Goal: Check status: Check status

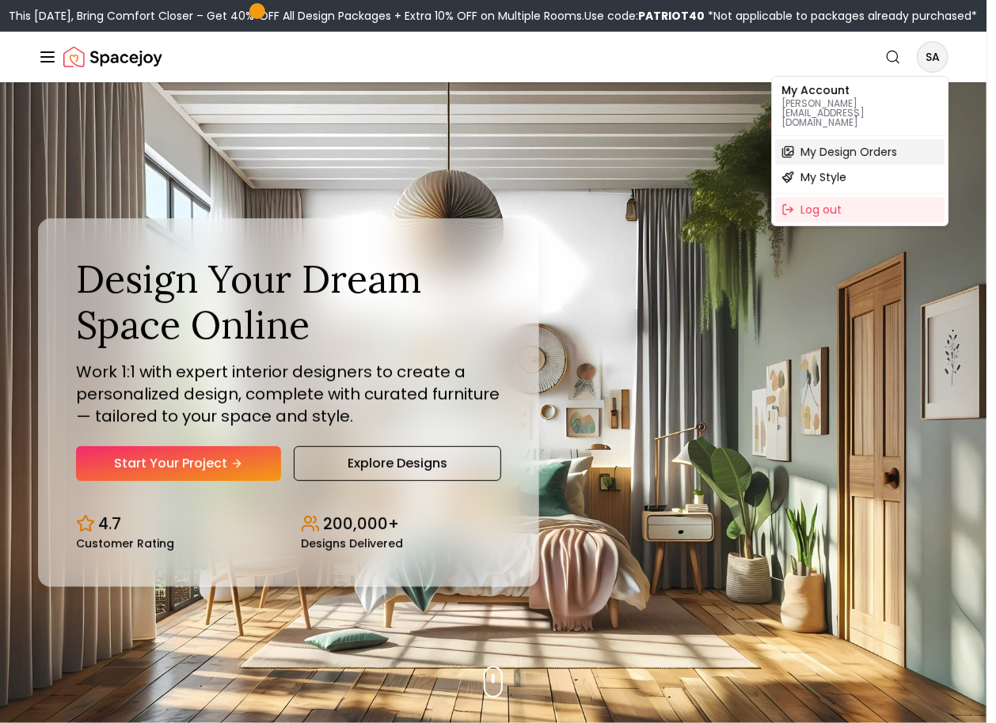
click at [861, 144] on span "My Design Orders" at bounding box center [848, 152] width 97 height 16
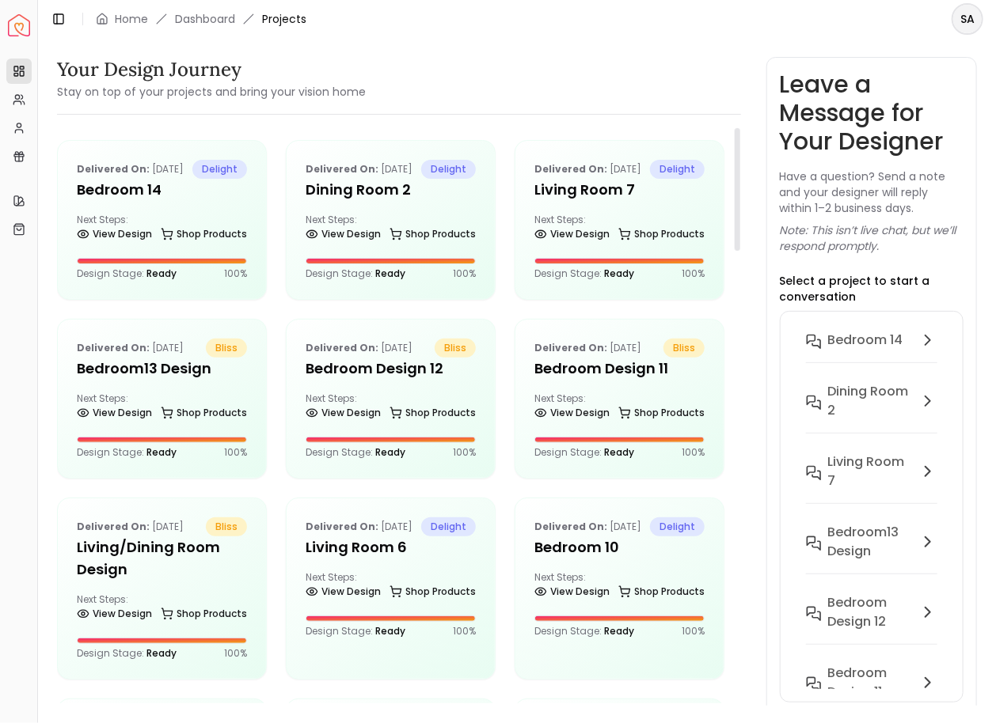
scroll to position [768, 0]
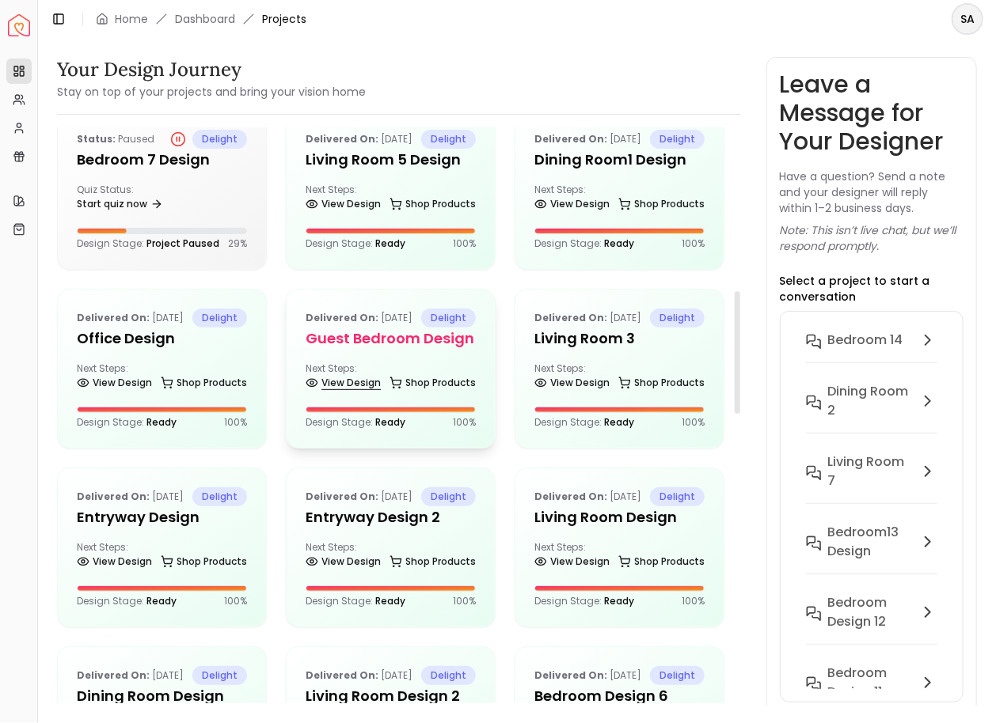
click at [346, 394] on link "View Design" at bounding box center [343, 383] width 75 height 22
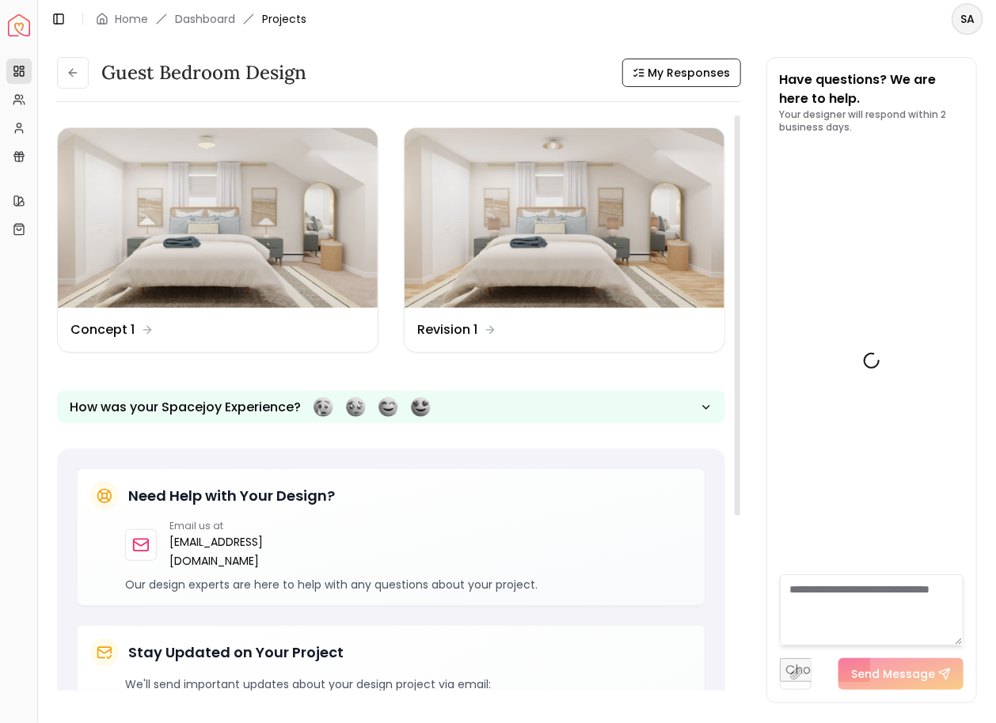
scroll to position [176, 0]
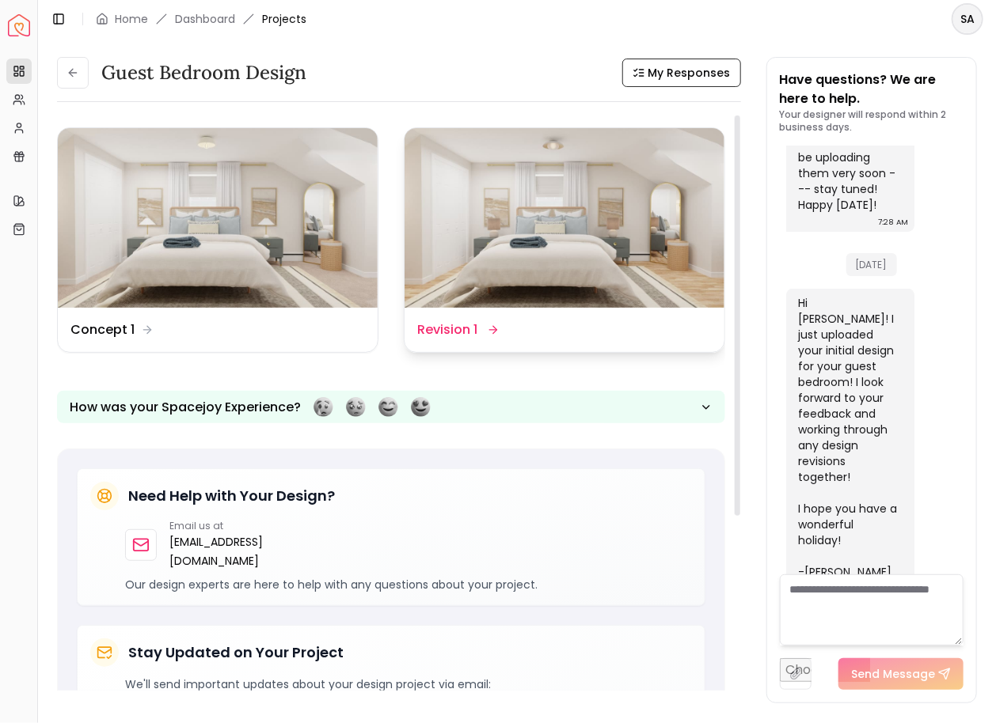
click at [464, 332] on dd "Revision 1" at bounding box center [447, 330] width 60 height 19
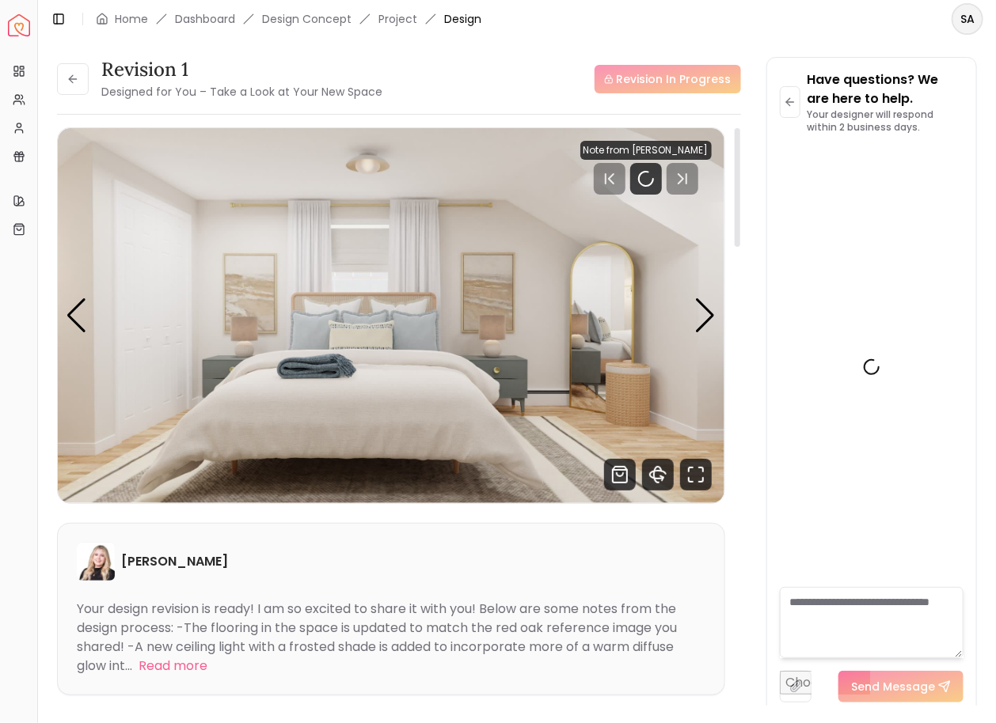
scroll to position [163, 0]
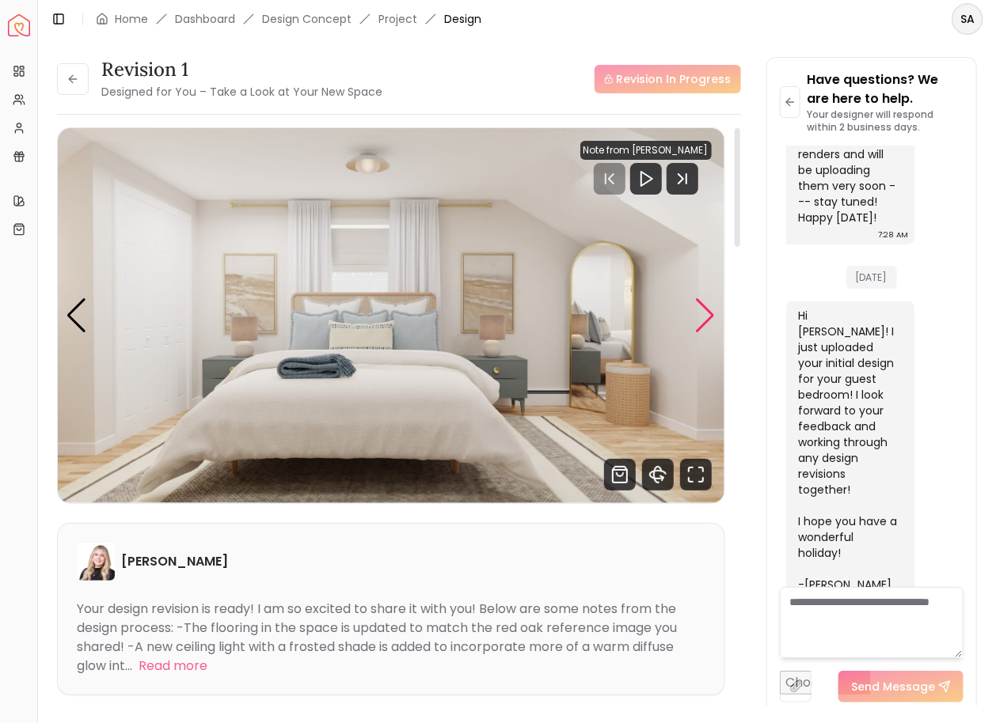
click at [708, 323] on div "Next slide" at bounding box center [705, 315] width 21 height 35
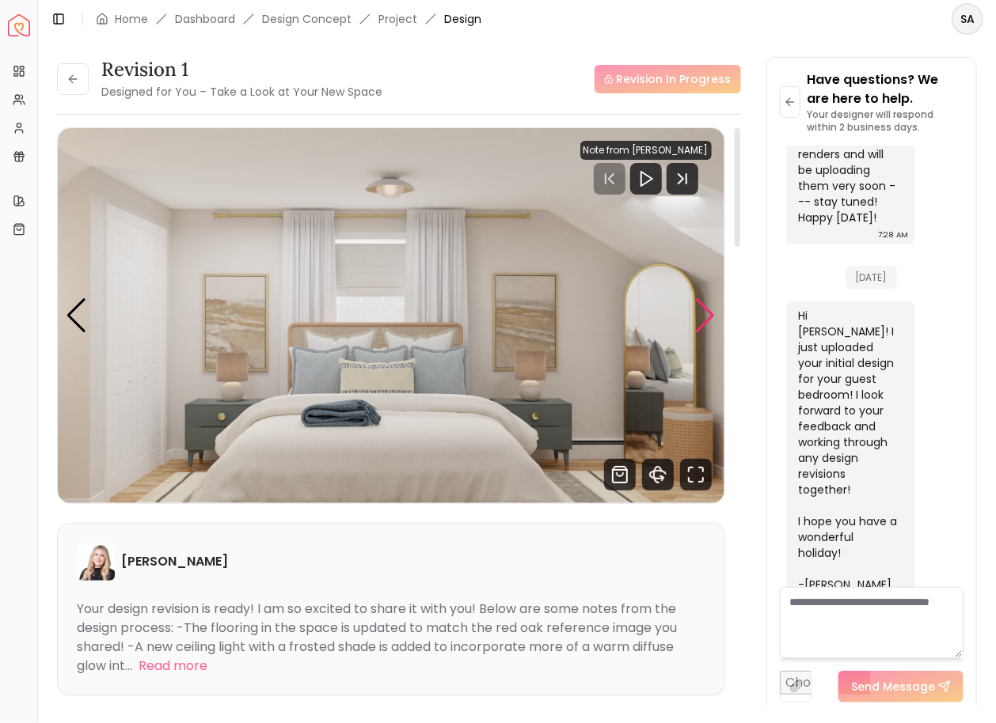
click at [708, 323] on div "Next slide" at bounding box center [705, 315] width 21 height 35
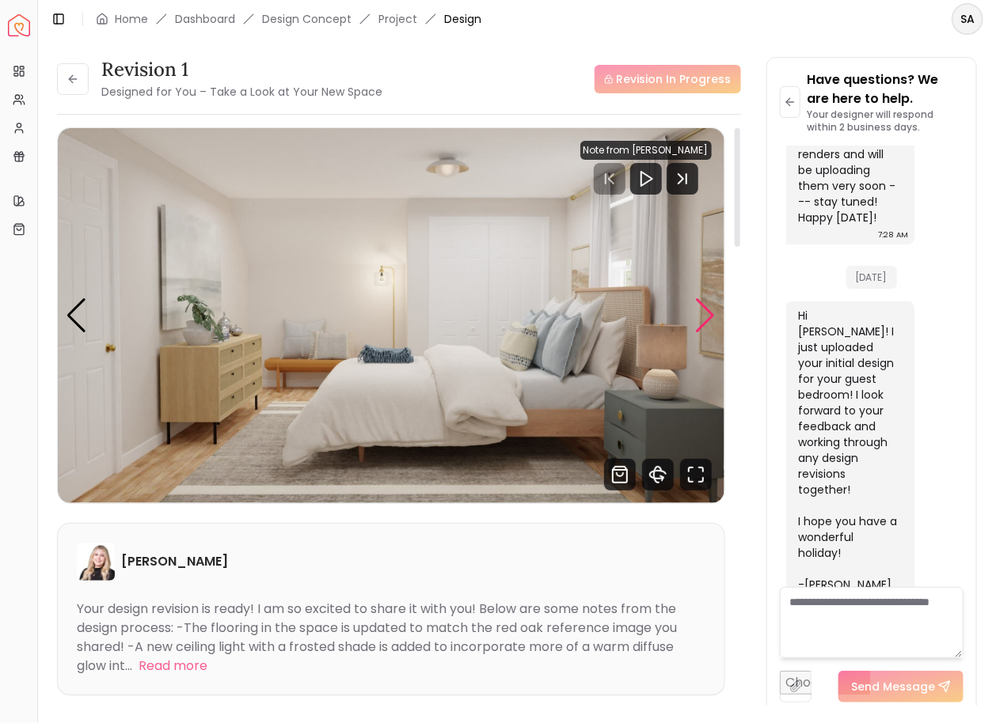
click at [708, 323] on div "Next slide" at bounding box center [705, 315] width 21 height 35
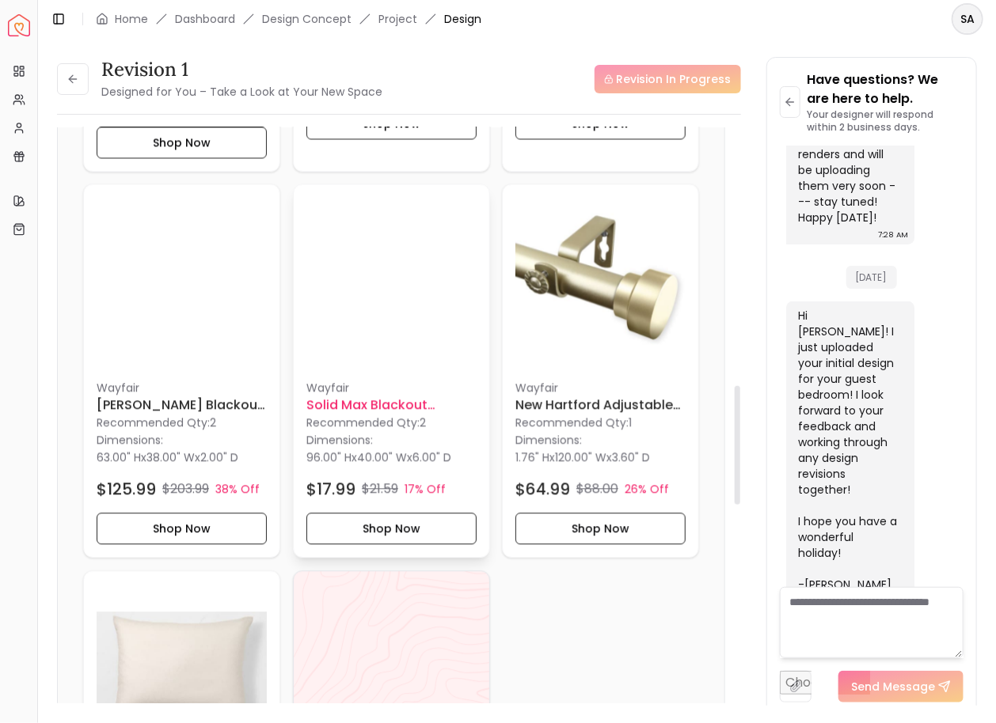
scroll to position [1255, 0]
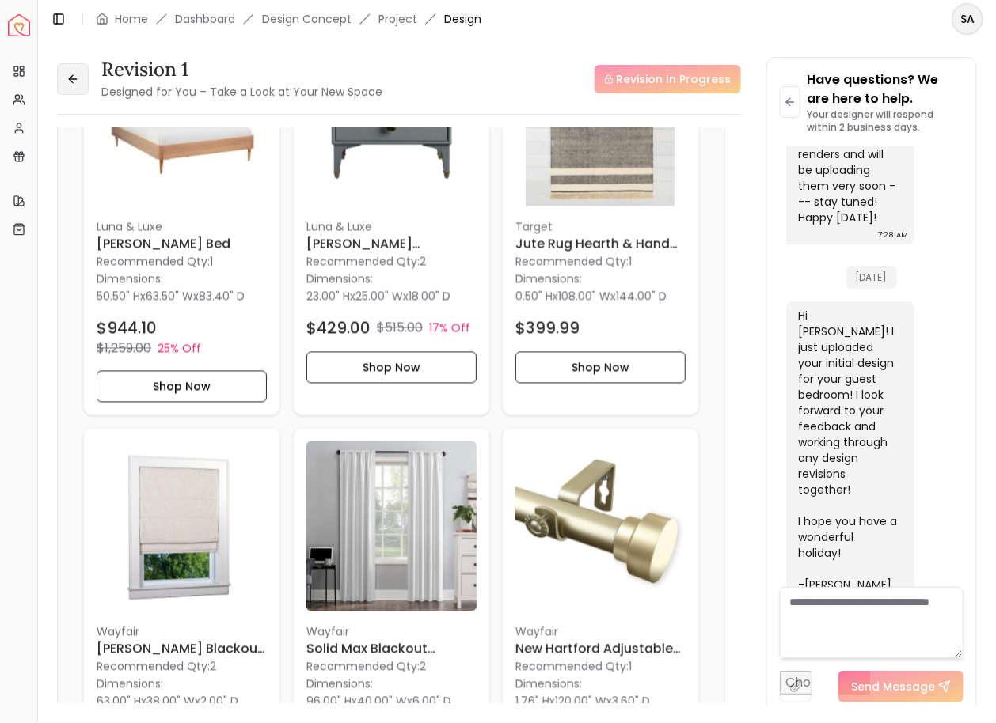
click at [73, 83] on icon at bounding box center [72, 79] width 13 height 13
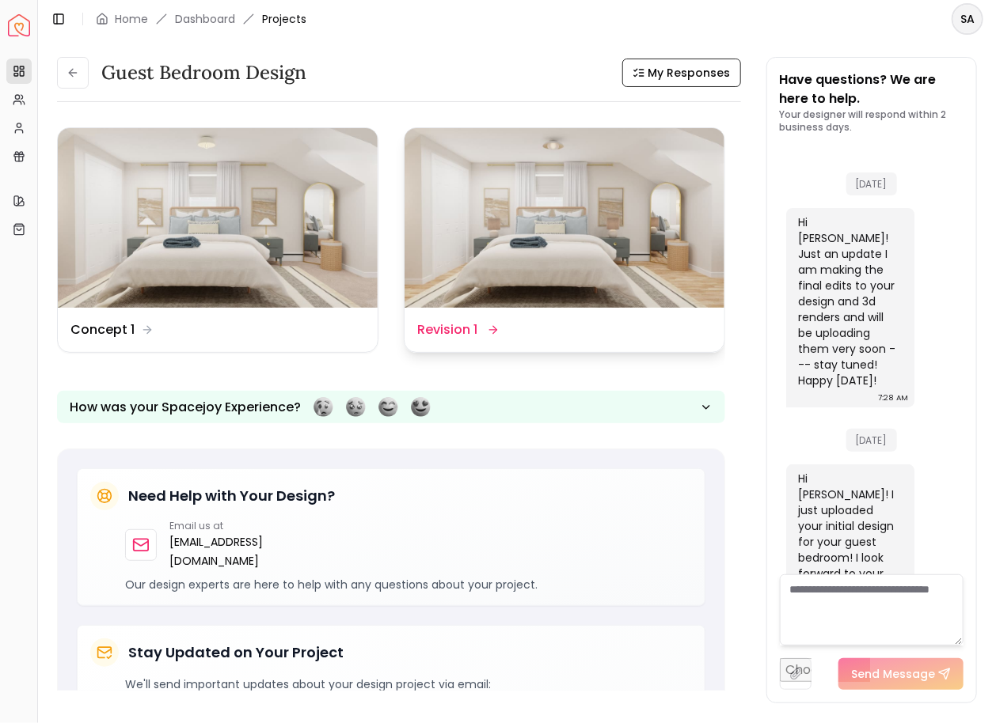
scroll to position [176, 0]
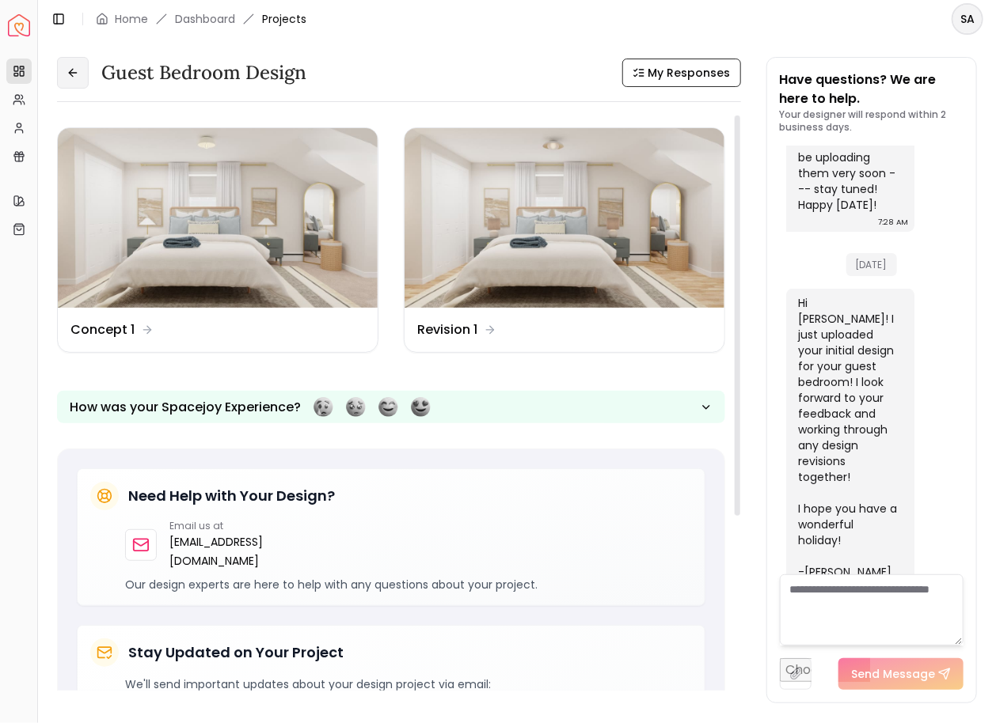
click at [80, 66] on button at bounding box center [73, 73] width 32 height 32
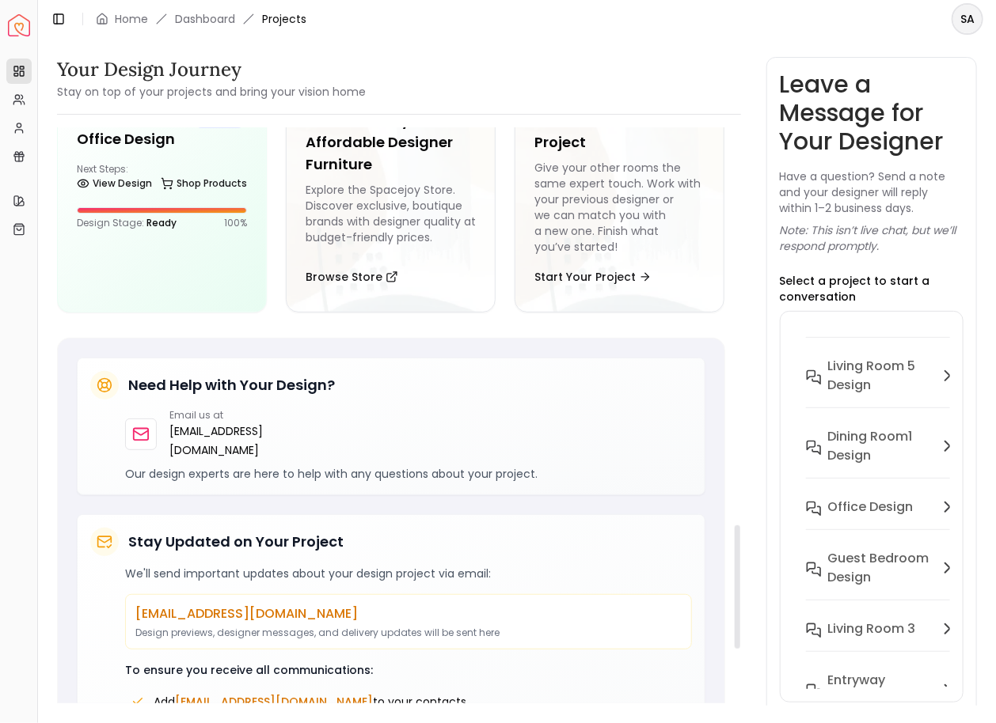
scroll to position [1848, 0]
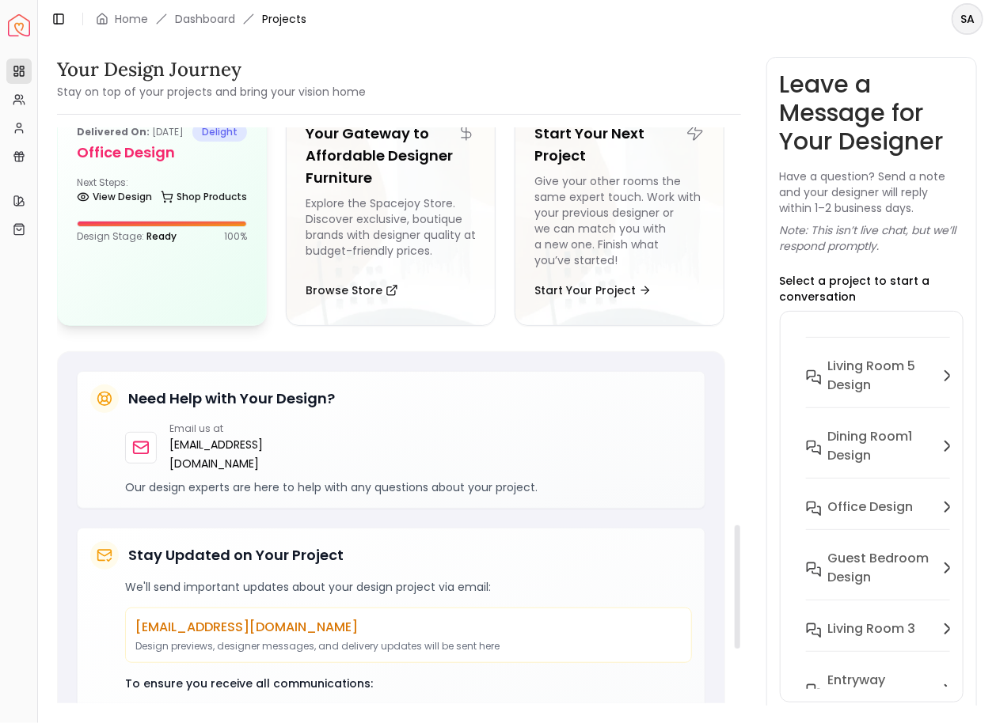
click at [177, 262] on div "Delivered on: May 11, 2024 delight Office Design Next Steps: View Design Shop P…" at bounding box center [162, 183] width 208 height 158
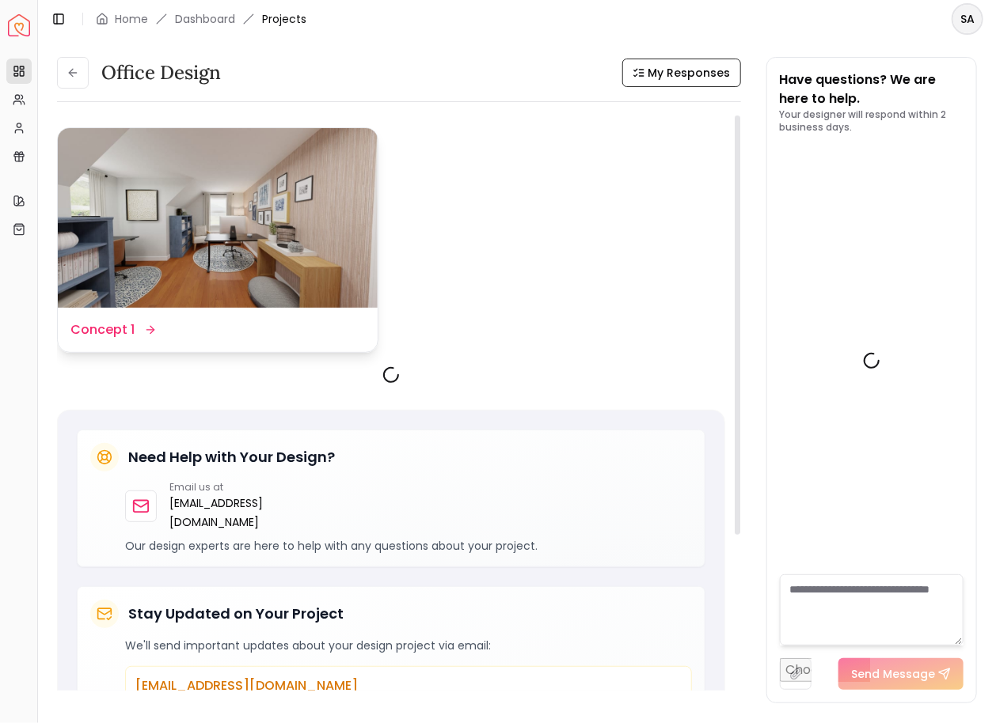
click at [162, 334] on div "Design Name Concept 1" at bounding box center [217, 330] width 294 height 19
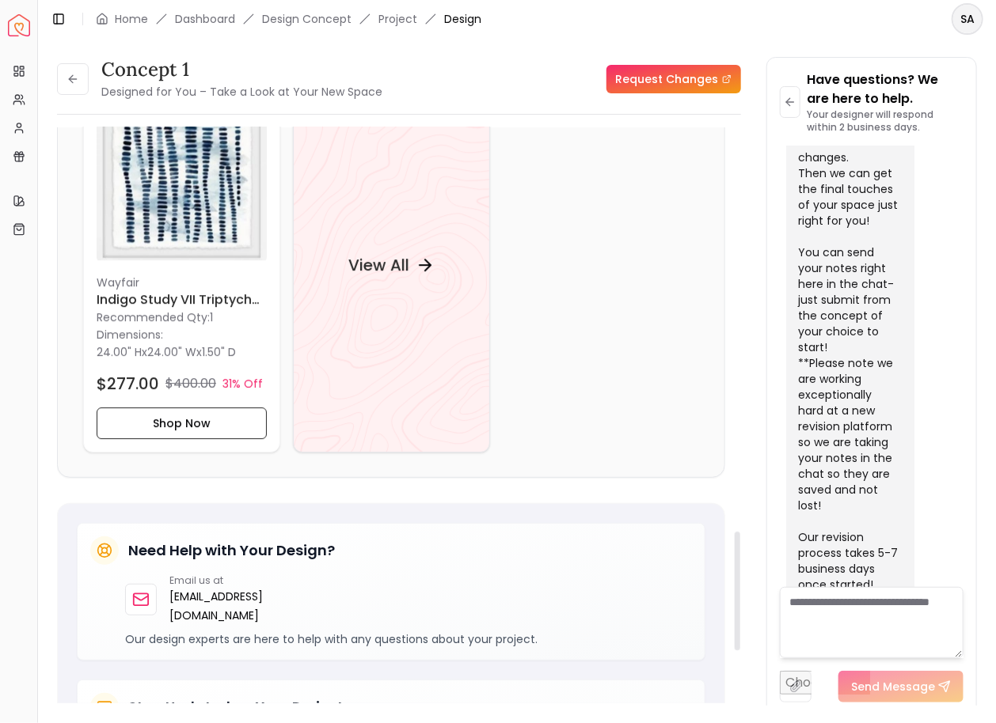
scroll to position [1559, 0]
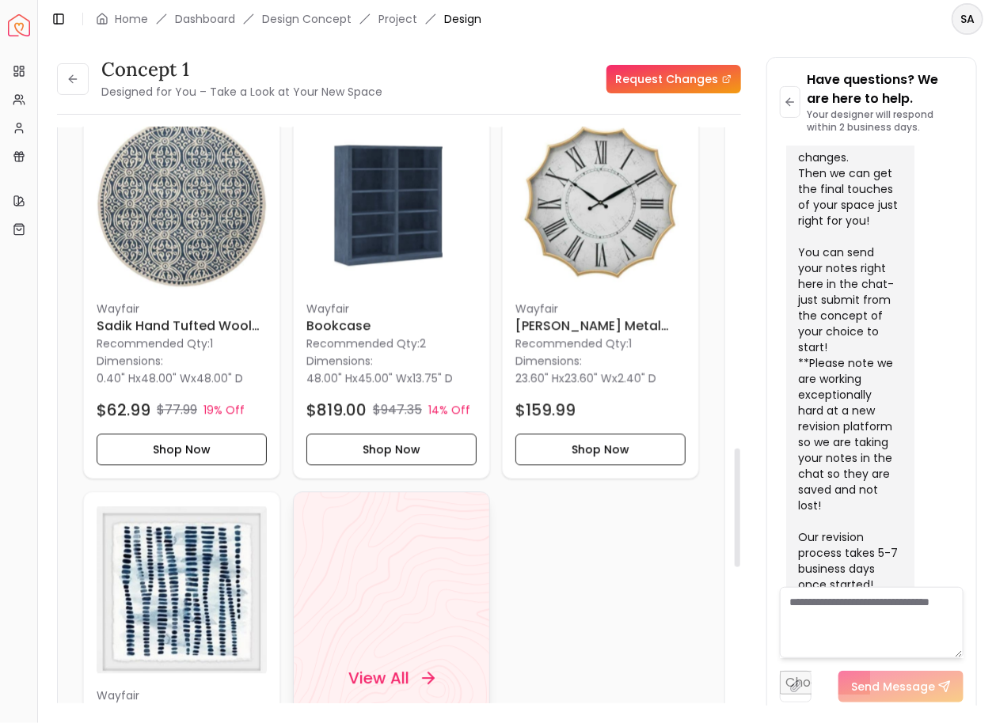
click at [348, 593] on div "View All" at bounding box center [391, 679] width 197 height 374
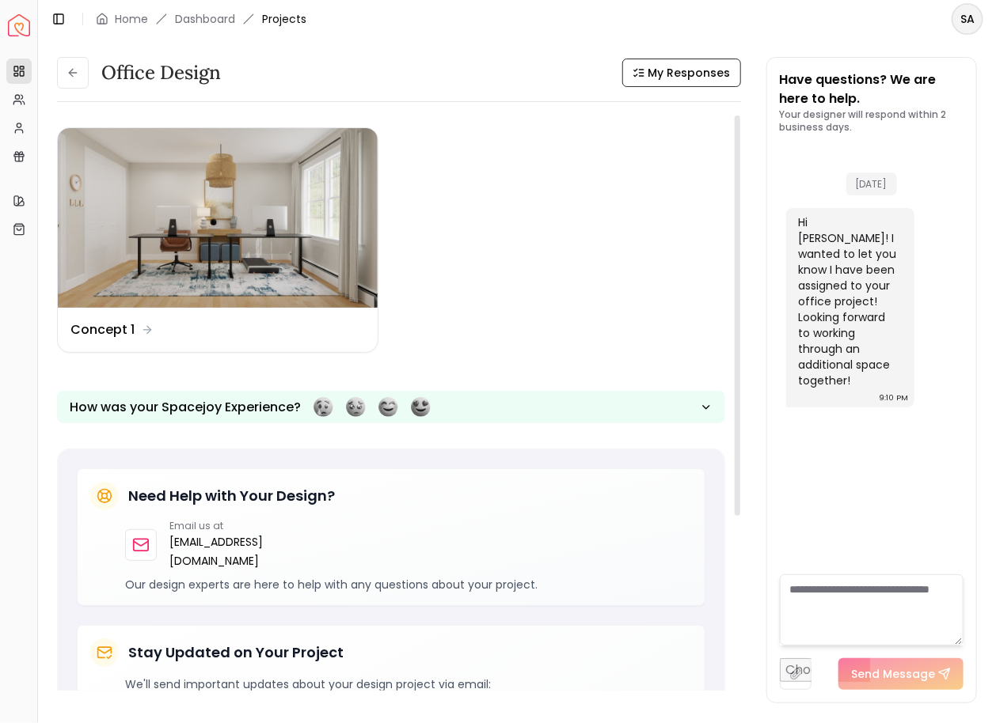
click at [358, 215] on img at bounding box center [218, 218] width 320 height 180
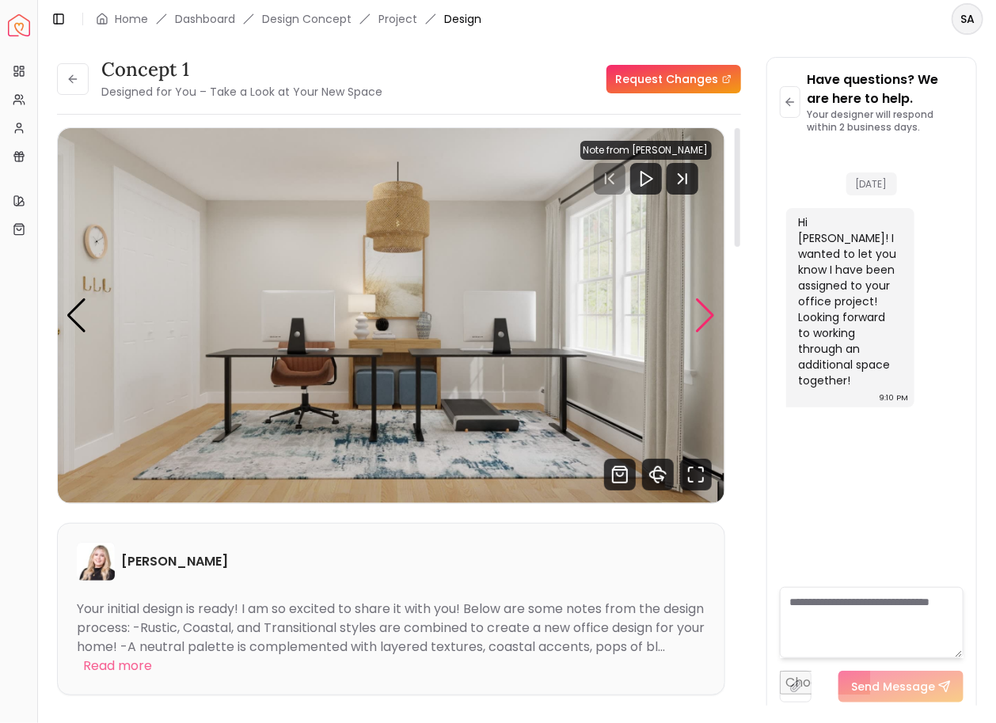
click at [703, 304] on div "Next slide" at bounding box center [705, 315] width 21 height 35
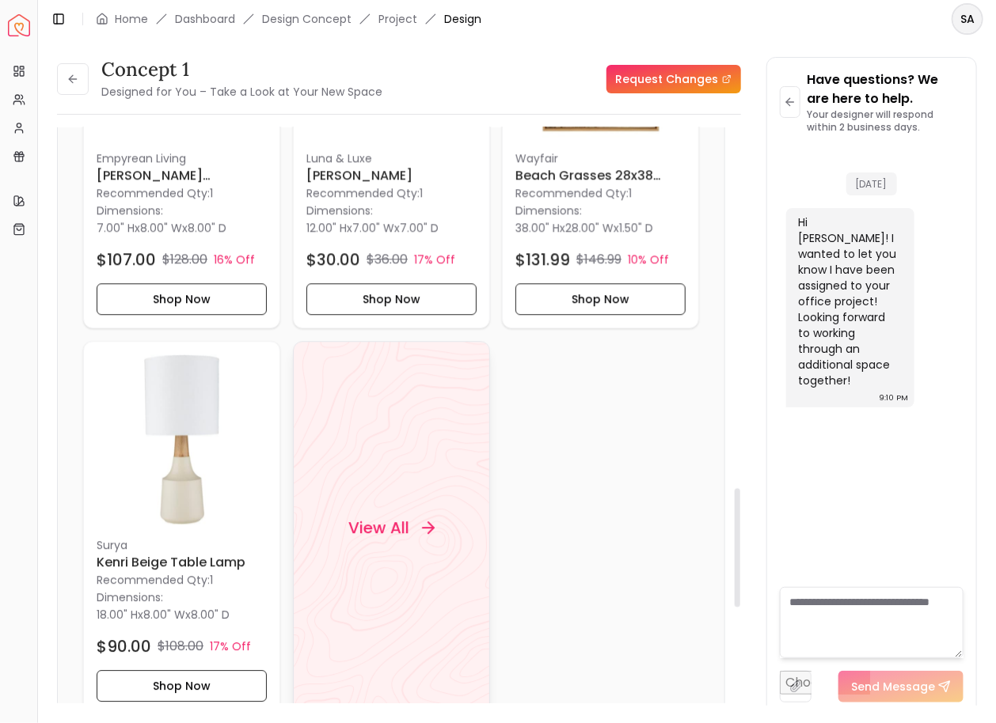
scroll to position [1977, 0]
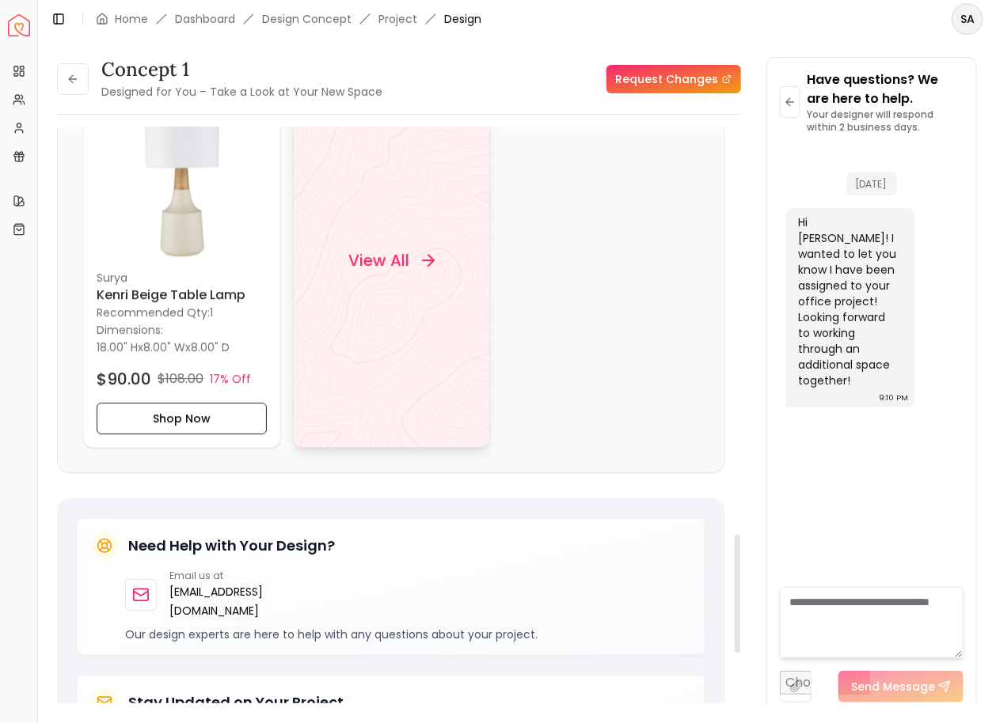
click at [383, 305] on div "View All" at bounding box center [391, 261] width 197 height 374
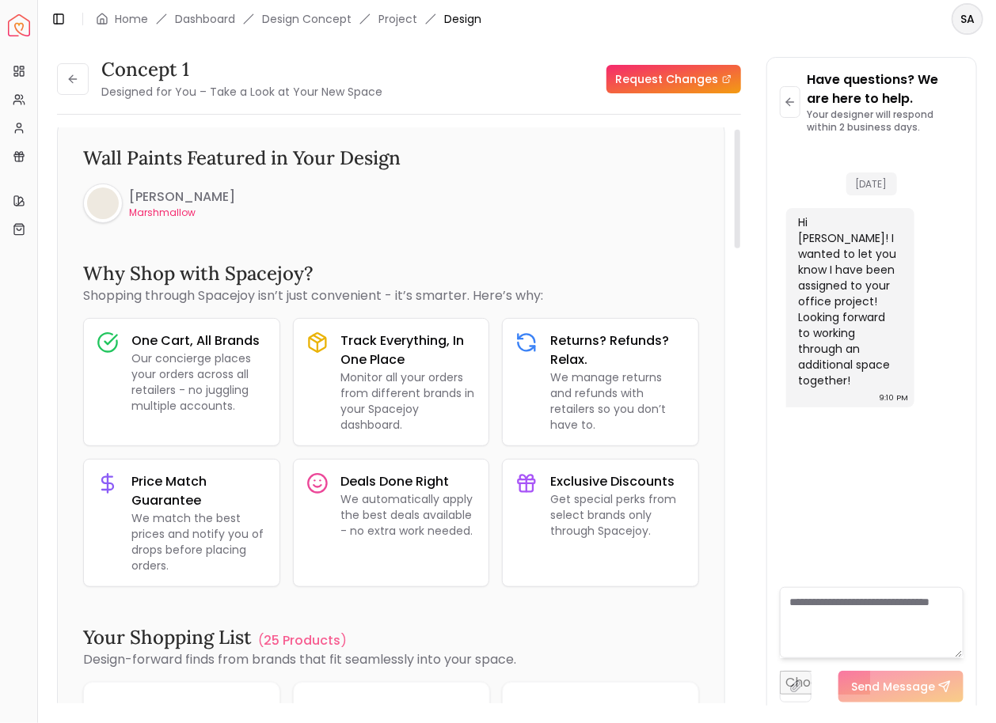
scroll to position [0, 0]
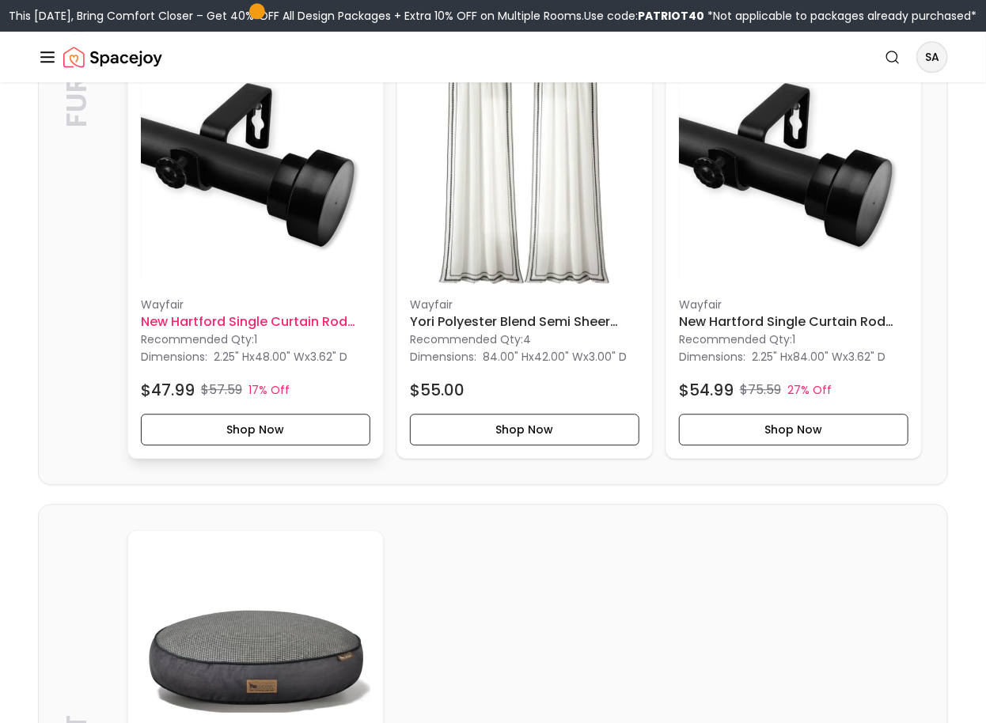
scroll to position [3944, 0]
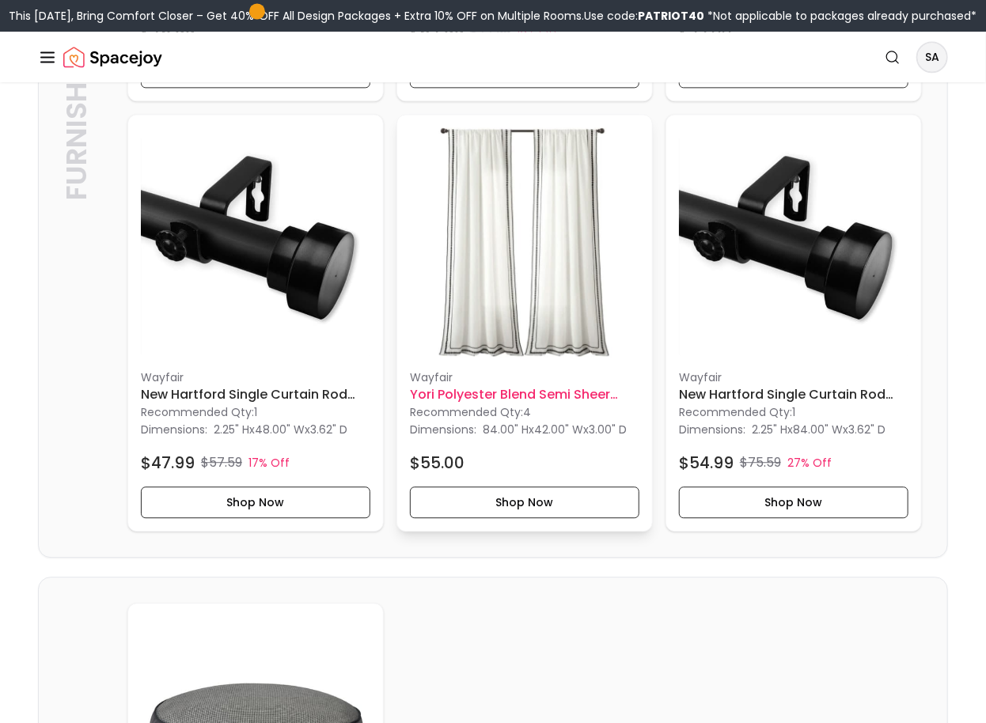
click at [475, 232] on img at bounding box center [525, 242] width 230 height 230
